Goal: Task Accomplishment & Management: Use online tool/utility

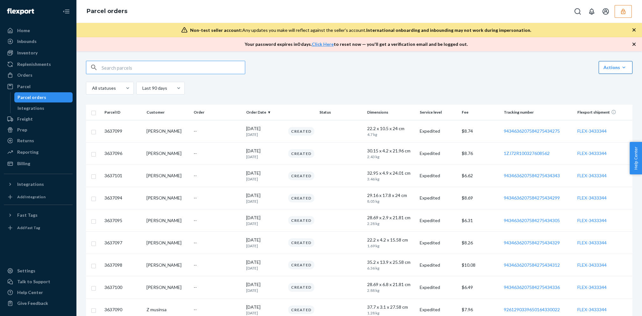
click at [617, 71] on button "Link Parcels to Flexport Freight Shipments Cancel Parcel Orders Create Parcel O…" at bounding box center [615, 67] width 34 height 13
click at [586, 81] on span "Link Parcels to Flexport Freight Shipments" at bounding box center [572, 83] width 84 height 4
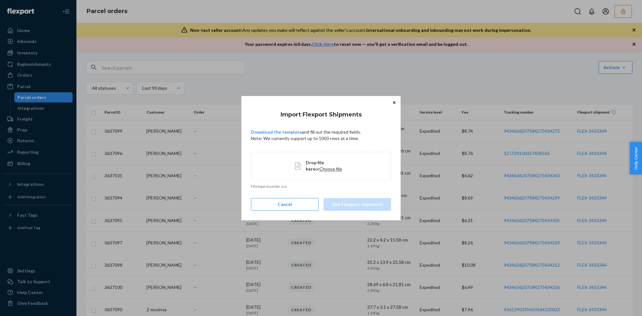
click at [319, 171] on span "Choose file" at bounding box center [330, 168] width 23 height 5
click at [339, 202] on button "Link Flexport shipments" at bounding box center [356, 204] width 67 height 13
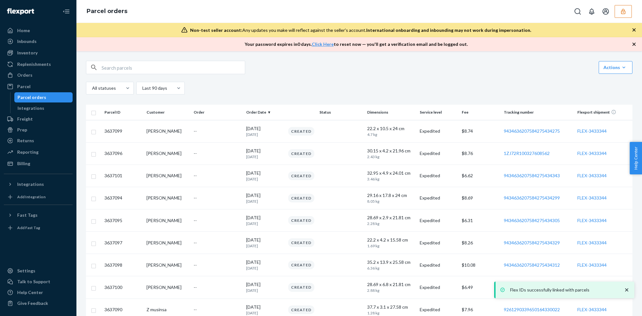
click at [188, 73] on input "text" at bounding box center [173, 67] width 143 height 13
paste input "3433346"
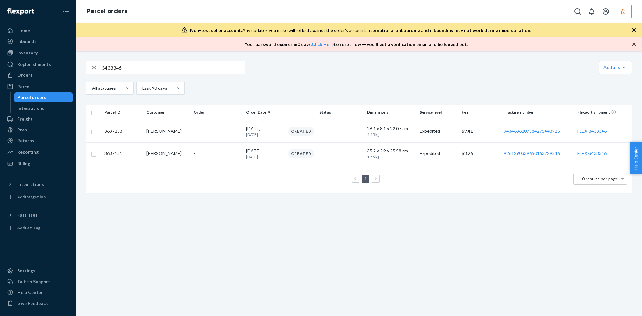
click at [195, 63] on input "3433346" at bounding box center [173, 67] width 143 height 13
type input "3433346"
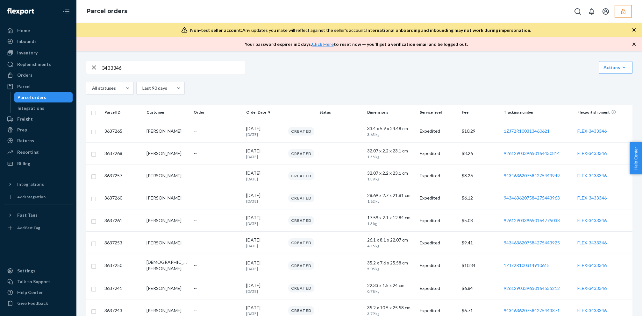
click at [203, 70] on input "3433346" at bounding box center [173, 67] width 143 height 13
click at [181, 73] on input "3433346" at bounding box center [173, 67] width 143 height 13
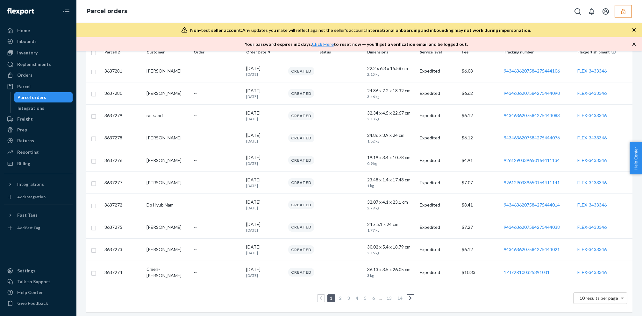
click at [400, 298] on li "14" at bounding box center [400, 298] width 8 height 8
click at [400, 298] on link "14" at bounding box center [400, 297] width 8 height 5
